Goal: Task Accomplishment & Management: Manage account settings

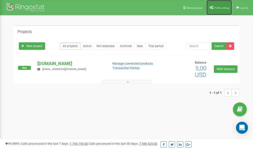
click at [217, 5] on link "Profile settings" at bounding box center [220, 7] width 26 height 15
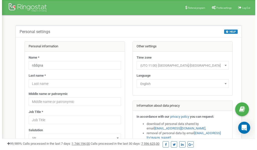
scroll to position [25, 0]
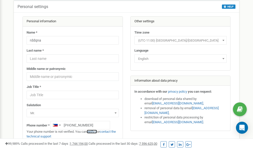
click at [94, 132] on link "verify it" at bounding box center [92, 132] width 10 height 4
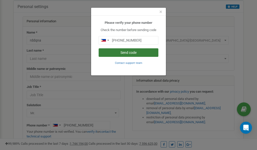
click at [134, 52] on button "Send code" at bounding box center [129, 52] width 60 height 9
